Goal: Download file/media

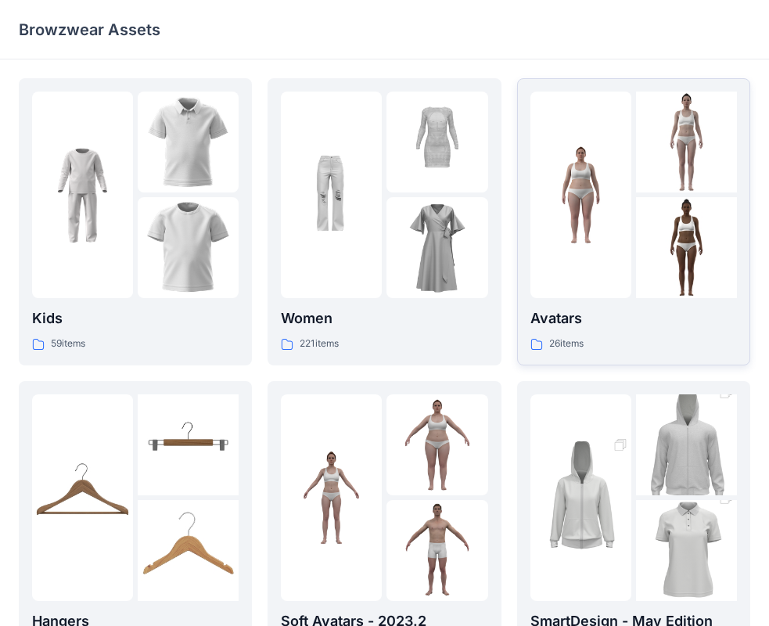
click at [637, 204] on img at bounding box center [686, 247] width 101 height 101
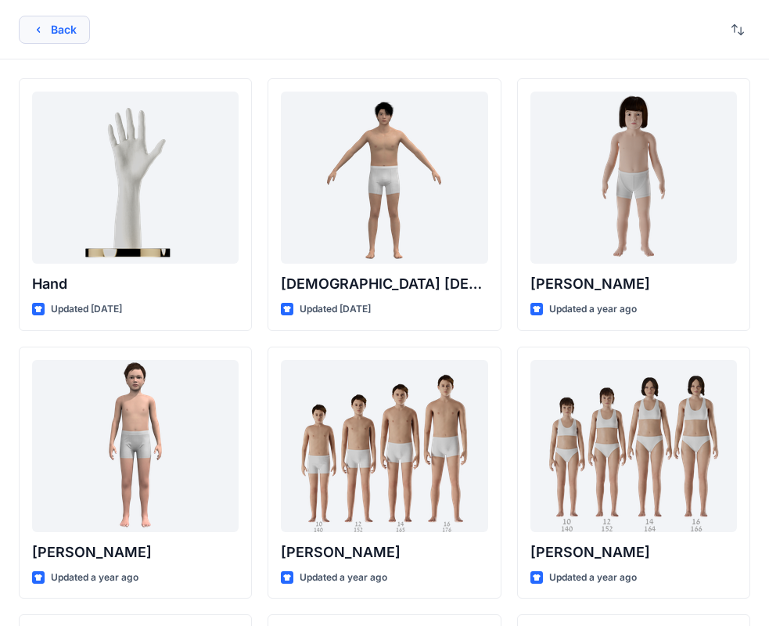
click at [35, 30] on icon "button" at bounding box center [38, 29] width 13 height 13
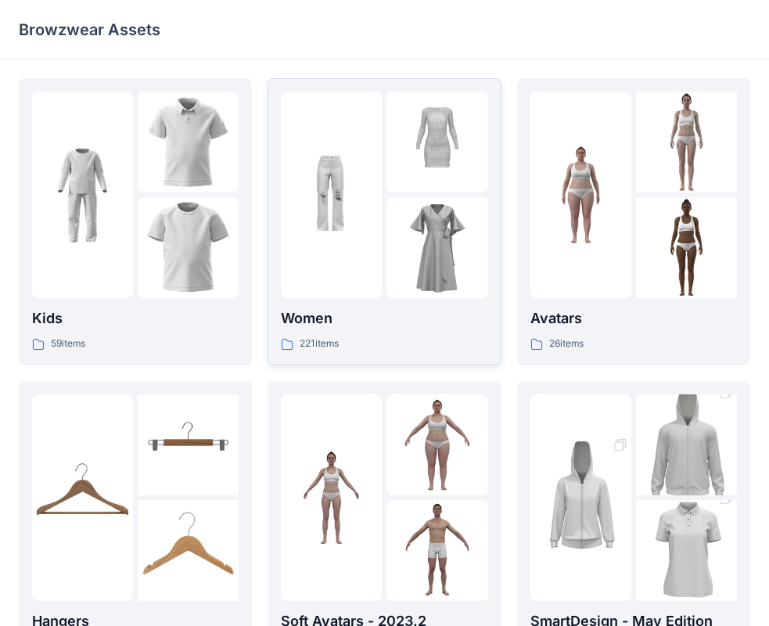
click at [351, 221] on img at bounding box center [331, 195] width 101 height 101
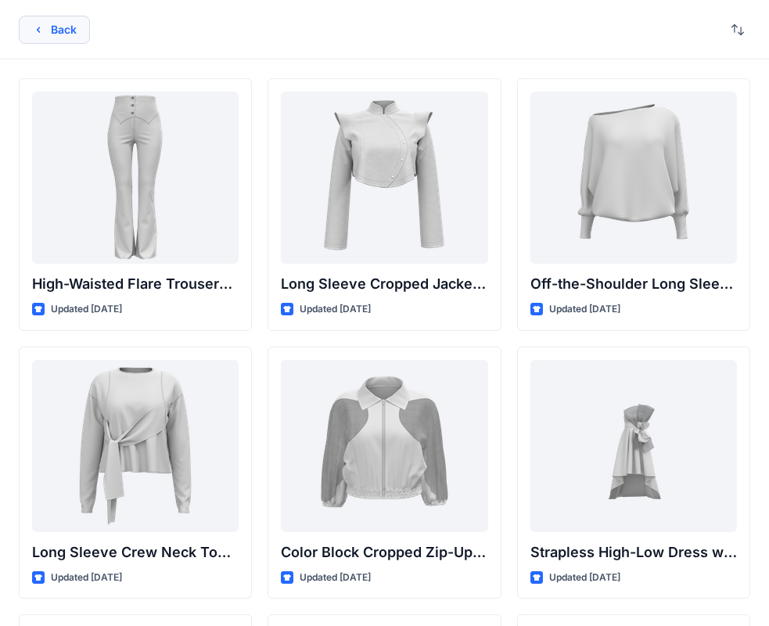
click at [65, 31] on button "Back" at bounding box center [54, 30] width 71 height 28
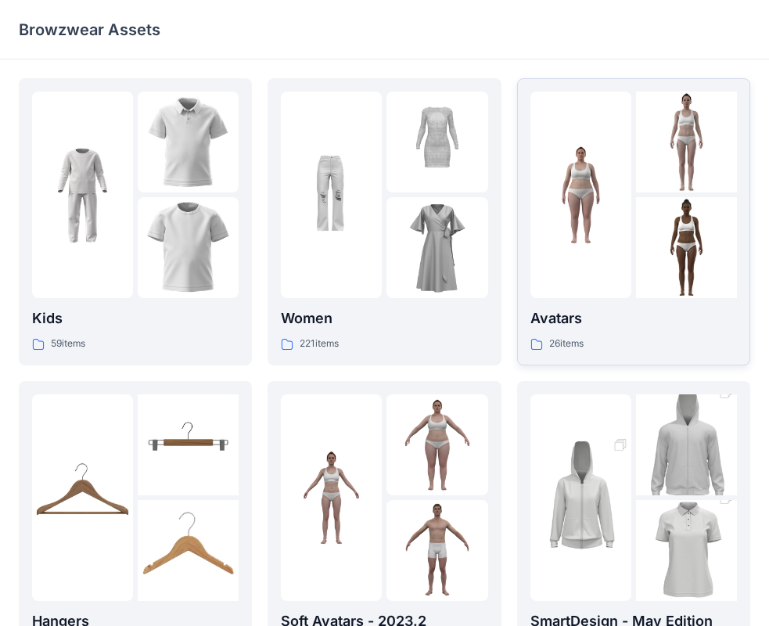
click at [591, 166] on img at bounding box center [581, 195] width 101 height 101
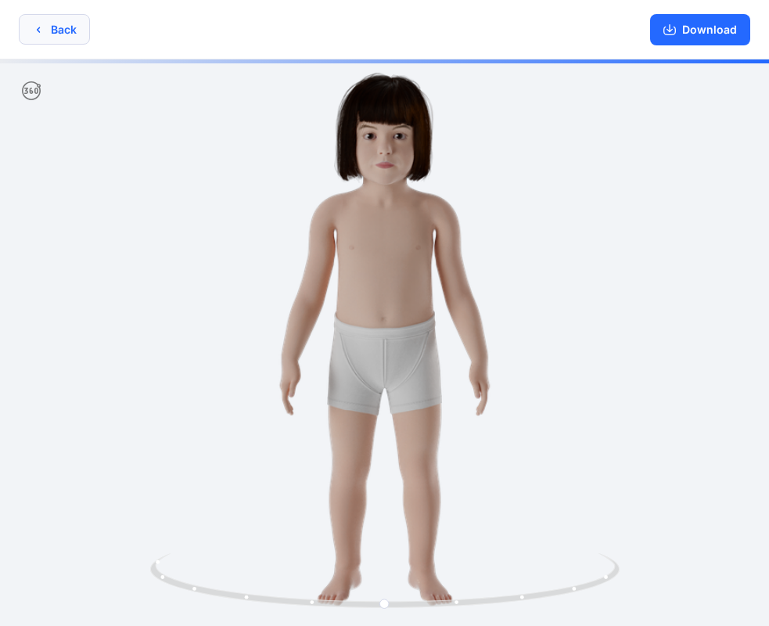
click at [61, 36] on button "Back" at bounding box center [54, 29] width 71 height 31
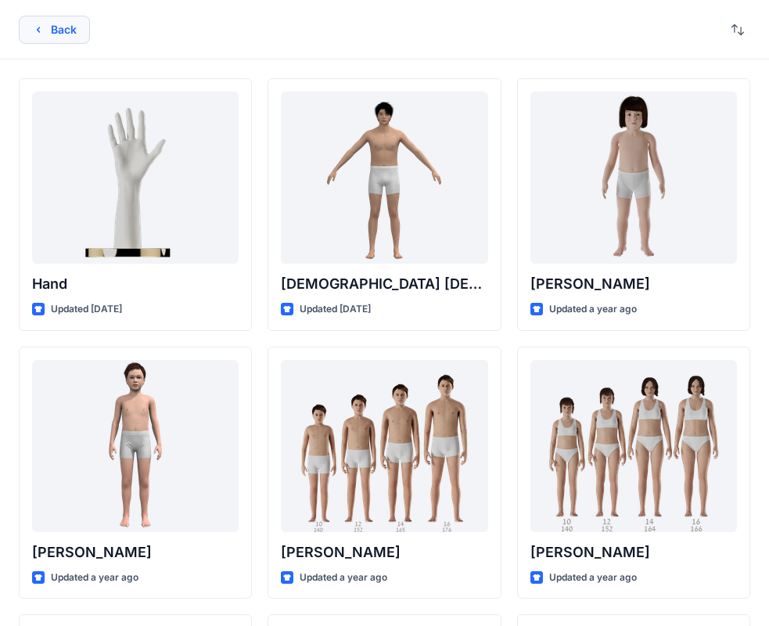
click at [67, 36] on button "Back" at bounding box center [54, 30] width 71 height 28
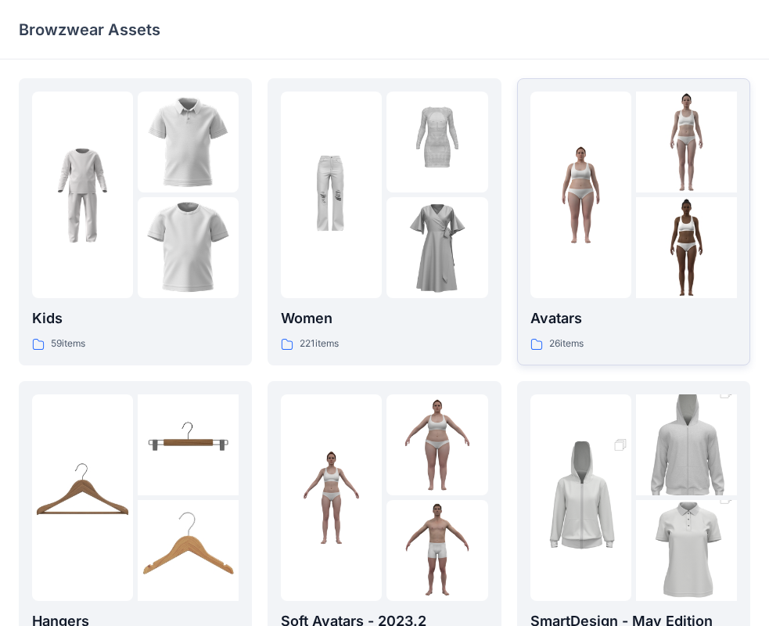
click at [662, 334] on div "Avatars 26 items" at bounding box center [634, 330] width 207 height 45
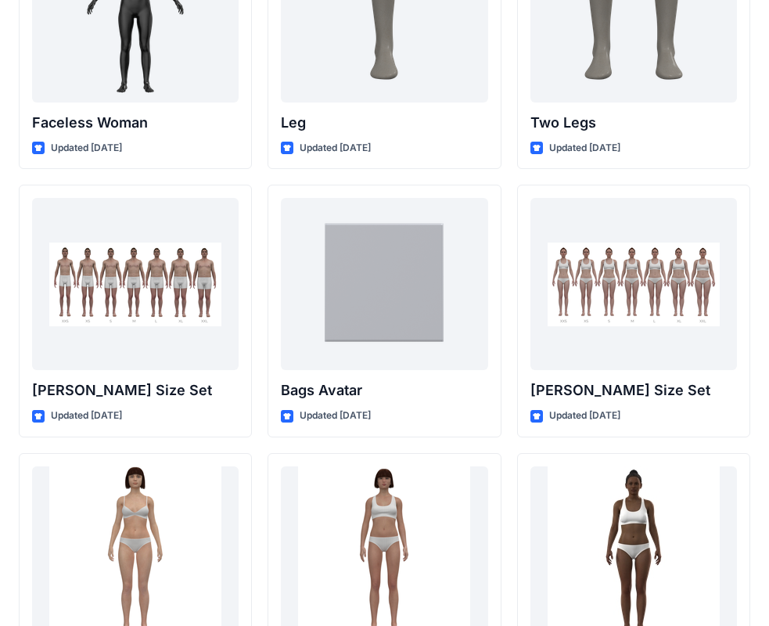
scroll to position [1523, 0]
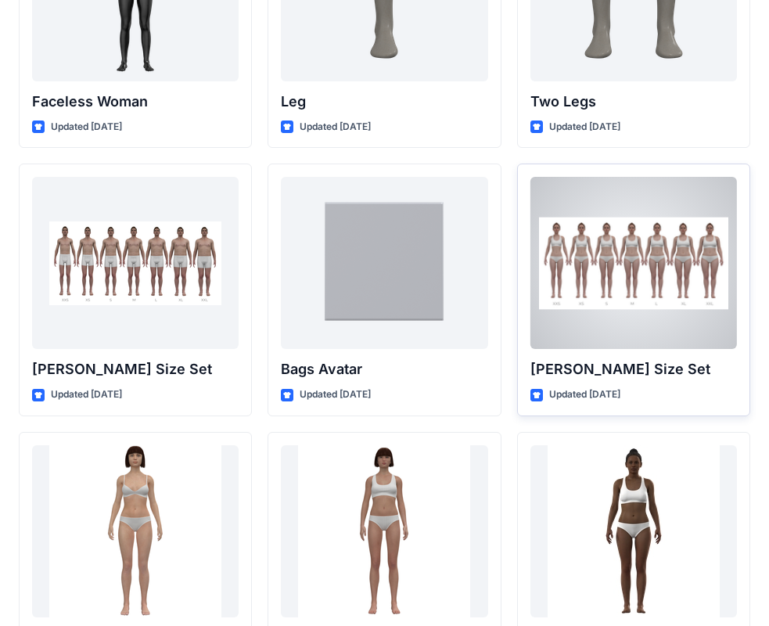
click at [614, 283] on div at bounding box center [634, 263] width 207 height 172
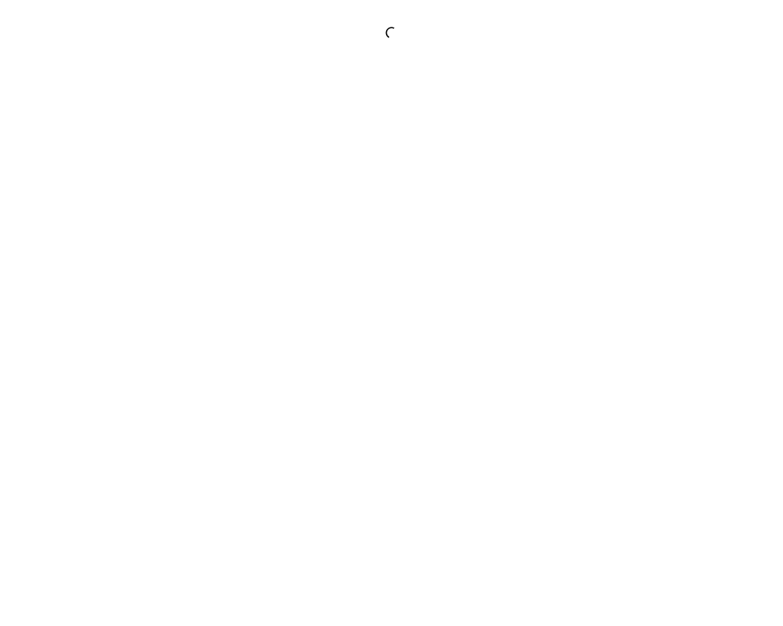
click at [614, 283] on div at bounding box center [391, 313] width 783 height 626
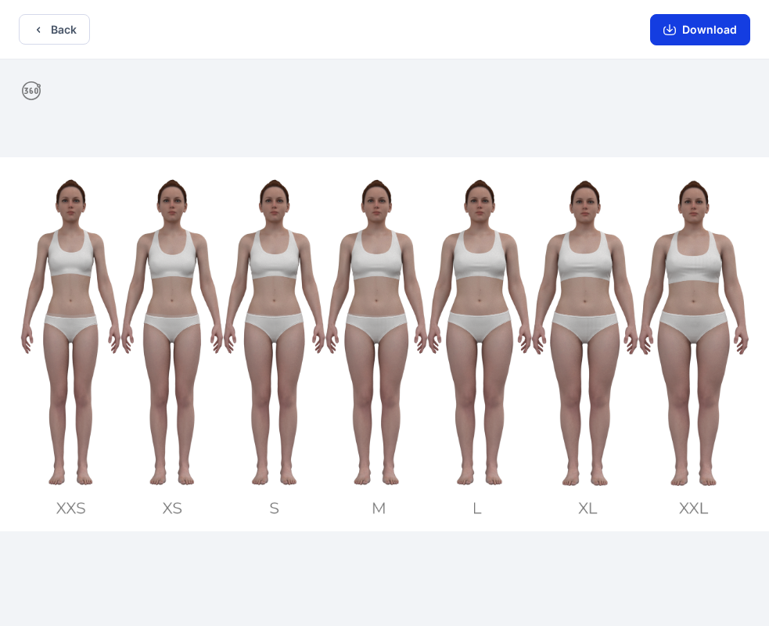
click at [736, 31] on button "Download" at bounding box center [700, 29] width 100 height 31
click at [674, 34] on icon "button" at bounding box center [670, 29] width 13 height 13
click at [59, 31] on button "Back" at bounding box center [54, 29] width 71 height 31
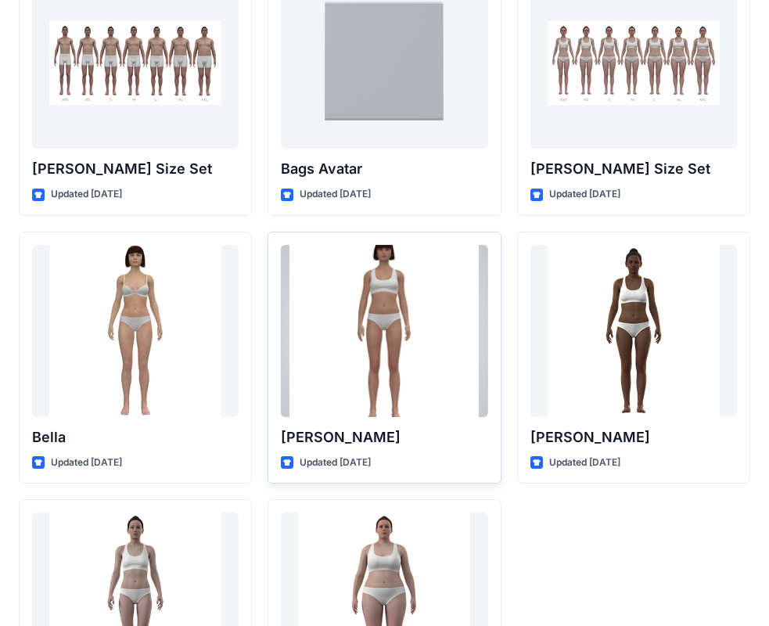
scroll to position [1868, 0]
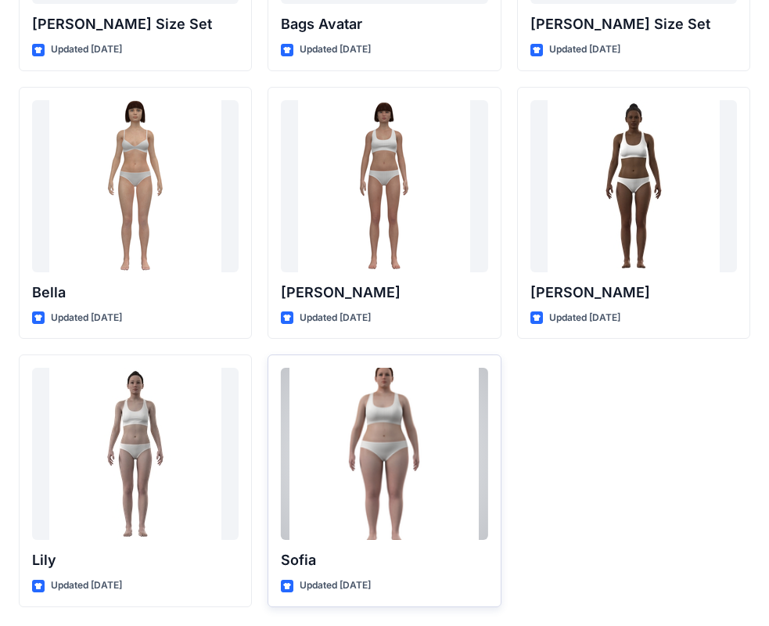
click at [342, 476] on div at bounding box center [384, 454] width 207 height 172
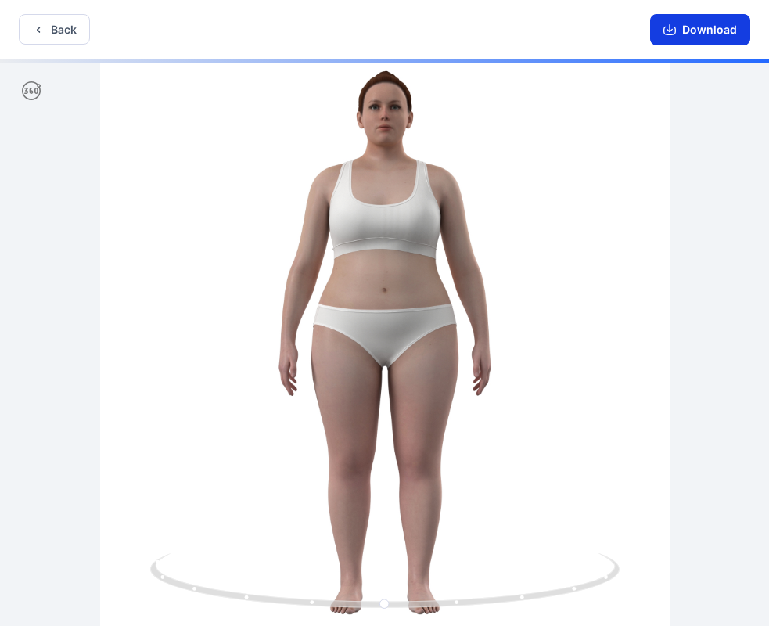
click at [688, 29] on button "Download" at bounding box center [700, 29] width 100 height 31
